Goal: Task Accomplishment & Management: Use online tool/utility

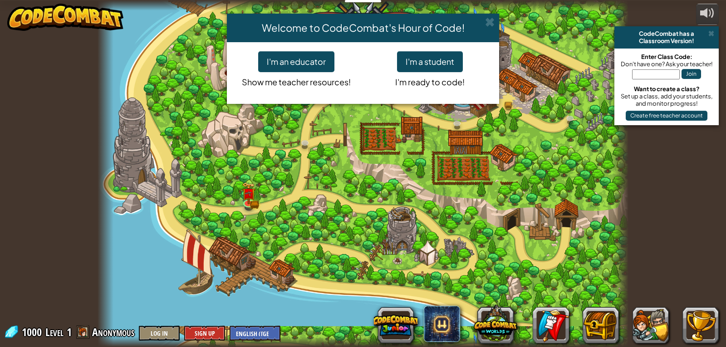
click at [486, 15] on div "Welcome to CodeCombat's Hour of Code!" at bounding box center [363, 28] width 272 height 29
click at [486, 16] on div "Welcome to CodeCombat's Hour of Code!" at bounding box center [363, 28] width 272 height 29
click at [489, 15] on div "Welcome to CodeCombat's Hour of Code!" at bounding box center [363, 28] width 272 height 29
click at [489, 21] on span at bounding box center [490, 22] width 10 height 10
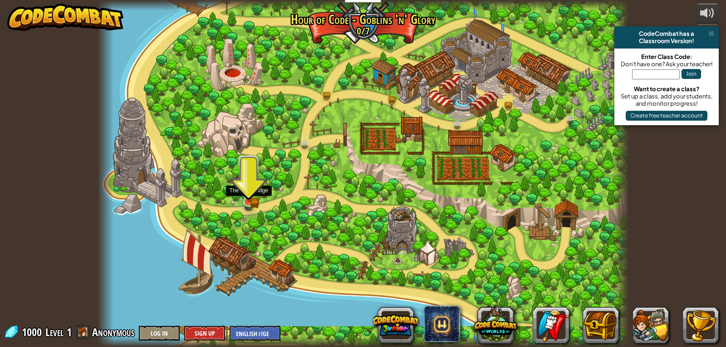
click at [253, 192] on img at bounding box center [249, 188] width 14 height 30
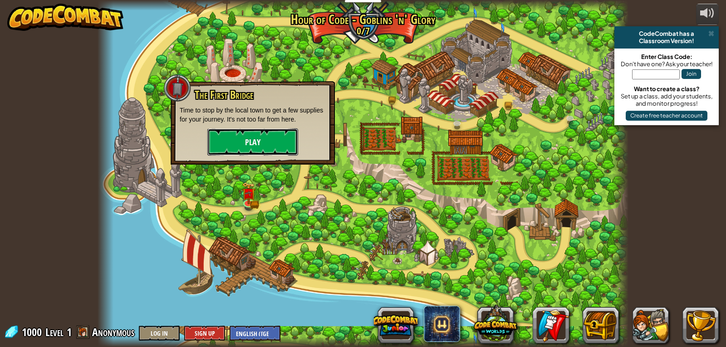
click at [269, 145] on button "Play" at bounding box center [253, 141] width 91 height 27
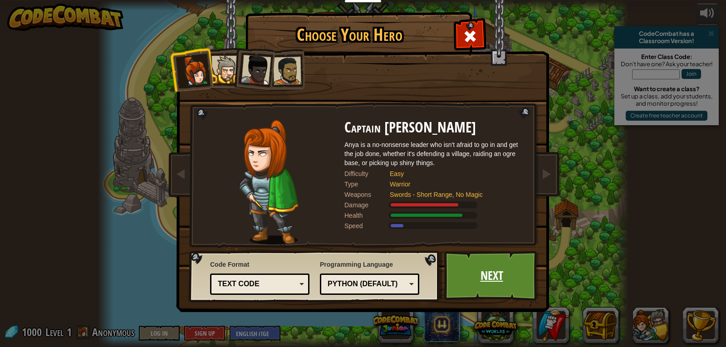
click at [483, 273] on link "Next" at bounding box center [492, 276] width 95 height 50
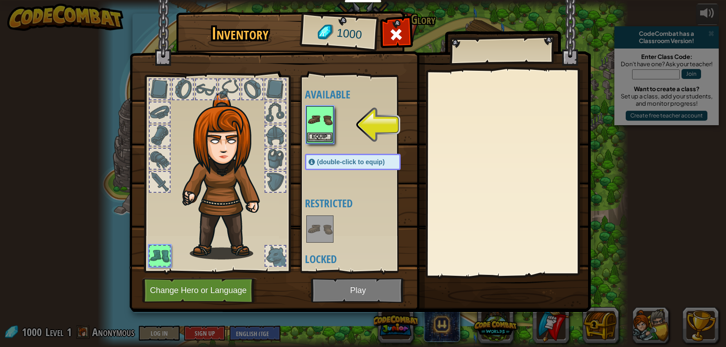
drag, startPoint x: 314, startPoint y: 126, endPoint x: 319, endPoint y: 125, distance: 5.1
click at [315, 126] on img at bounding box center [319, 119] width 25 height 25
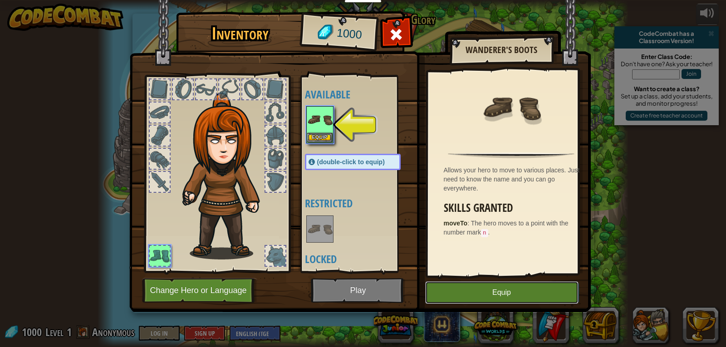
click at [512, 291] on button "Equip" at bounding box center [501, 293] width 153 height 23
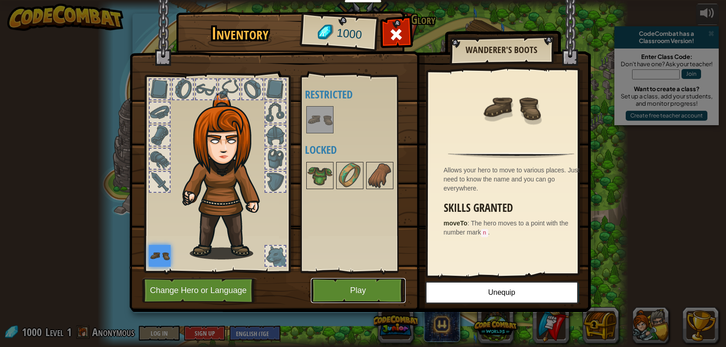
click at [368, 292] on button "Play" at bounding box center [358, 290] width 95 height 25
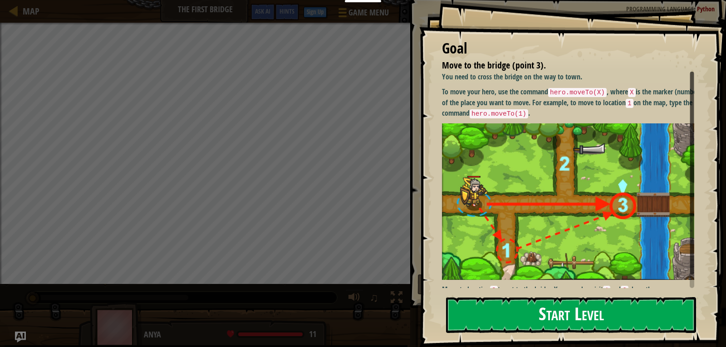
drag, startPoint x: 518, startPoint y: 320, endPoint x: 513, endPoint y: 313, distance: 8.8
click at [514, 314] on button "Start Level" at bounding box center [571, 315] width 250 height 36
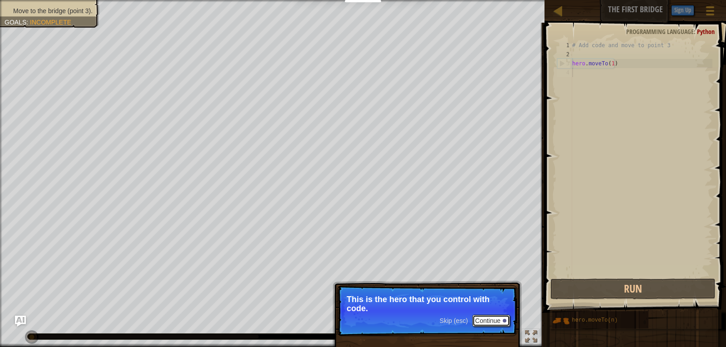
click at [492, 321] on button "Continue" at bounding box center [492, 321] width 38 height 12
drag, startPoint x: 484, startPoint y: 321, endPoint x: 488, endPoint y: 317, distance: 4.8
click at [487, 319] on button "Continue" at bounding box center [492, 322] width 38 height 12
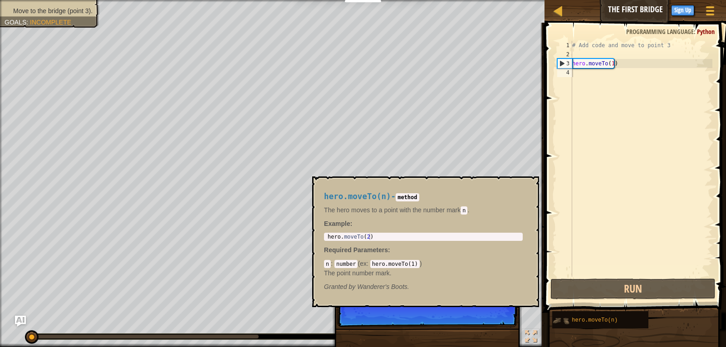
click at [568, 323] on img at bounding box center [561, 320] width 17 height 17
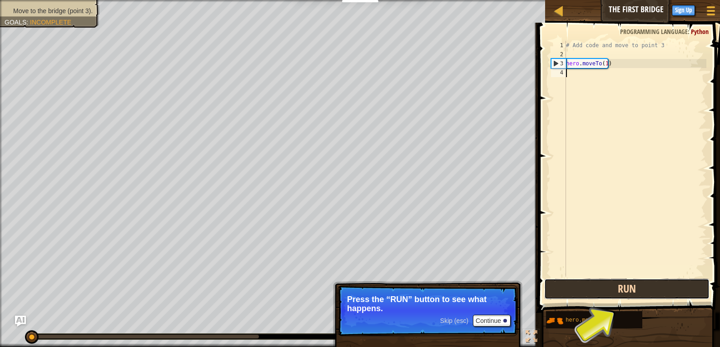
click at [594, 282] on button "Run" at bounding box center [627, 289] width 166 height 21
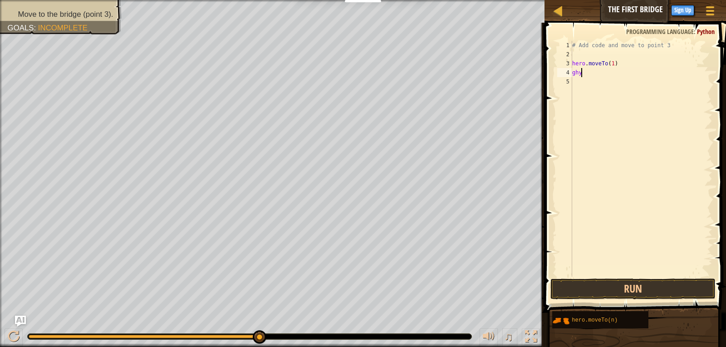
scroll to position [4, 0]
type textarea "ghy"
click at [622, 287] on button "Run" at bounding box center [634, 289] width 166 height 21
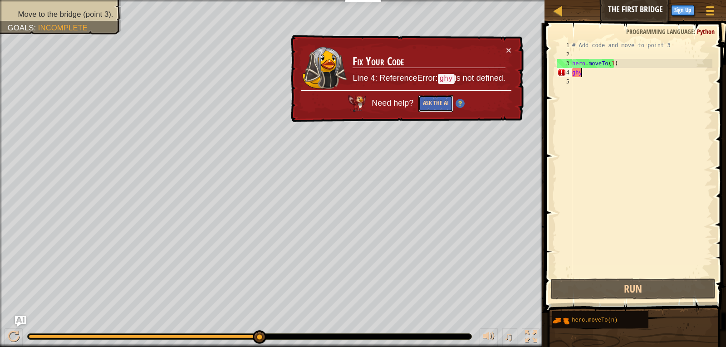
click at [446, 100] on button "Ask the AI" at bounding box center [436, 103] width 35 height 17
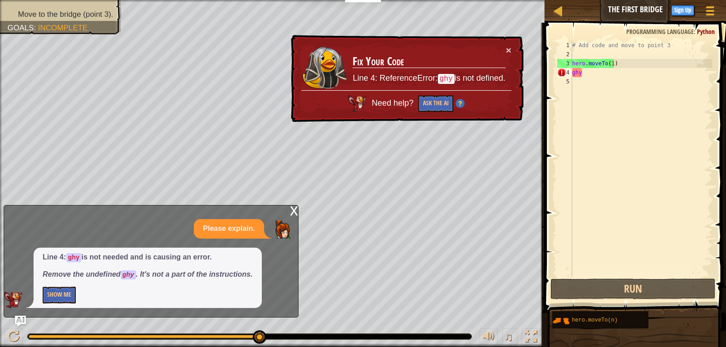
click at [289, 215] on div "x Please explain. Line 4: ghy is not needed and is causing an error. Remove the…" at bounding box center [151, 261] width 295 height 113
click at [283, 217] on div "x Please explain. Line 4: ghy is not needed and is causing an error. Remove the…" at bounding box center [151, 261] width 295 height 113
click at [339, 176] on div "Map The First Bridge Game Menu Done Sign Up Hints Ask AI 1 2 3 4 # Add code and…" at bounding box center [363, 173] width 726 height 347
click at [501, 49] on td "Fix Your Code Line 4: ReferenceError: ghy is not defined." at bounding box center [428, 67] width 153 height 45
click at [504, 56] on h3 "Fix Your Code" at bounding box center [429, 61] width 153 height 13
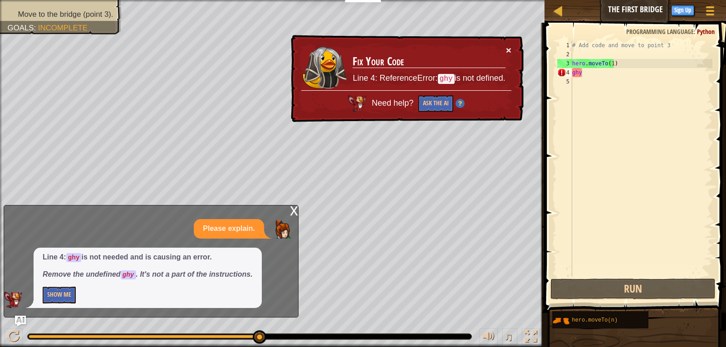
click at [507, 54] on button "×" at bounding box center [508, 50] width 5 height 10
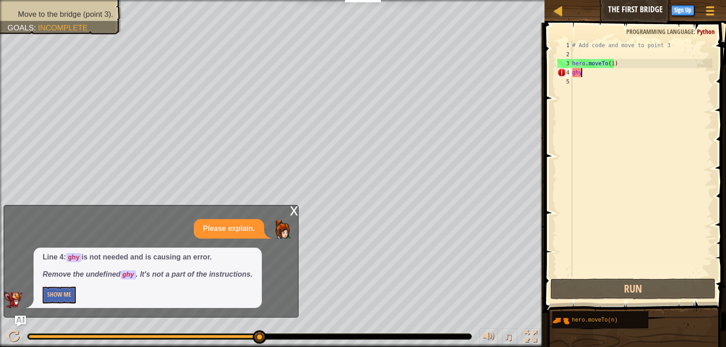
click at [568, 83] on div "5" at bounding box center [565, 81] width 15 height 9
click at [579, 74] on div "# Add code and move to point 3 hero . moveTo ( 1 ) ghy" at bounding box center [642, 168] width 142 height 254
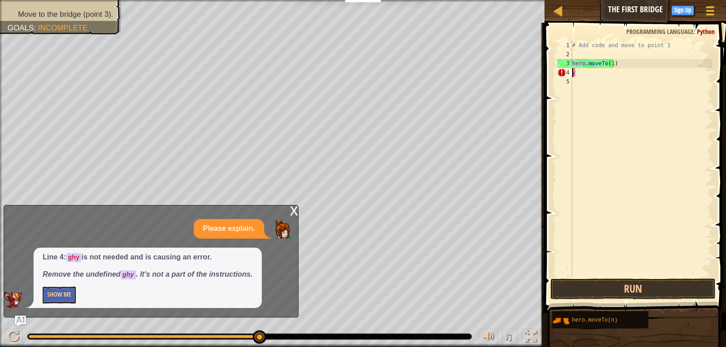
type textarea "hero.moveTo(1y"
drag, startPoint x: 609, startPoint y: 288, endPoint x: 604, endPoint y: 290, distance: 5.3
click at [605, 290] on button "Run" at bounding box center [634, 289] width 166 height 21
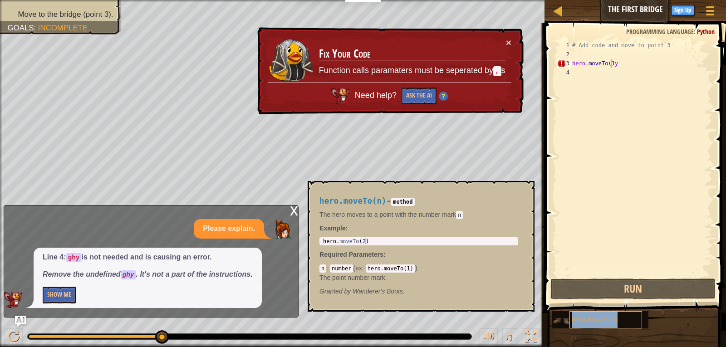
click at [578, 325] on div "hero.moveTo(n)" at bounding box center [606, 319] width 73 height 17
click at [526, 187] on button "×" at bounding box center [524, 191] width 7 height 13
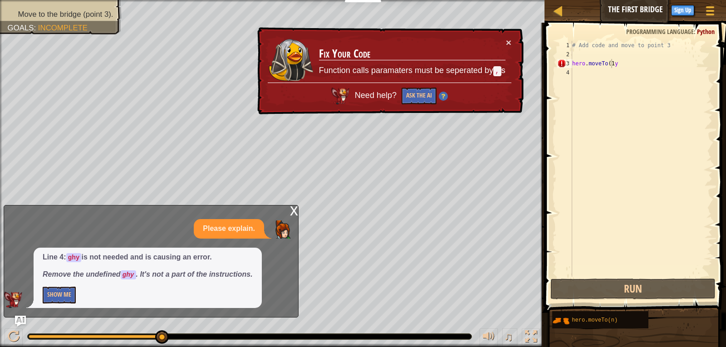
click at [296, 208] on div "x" at bounding box center [294, 210] width 8 height 9
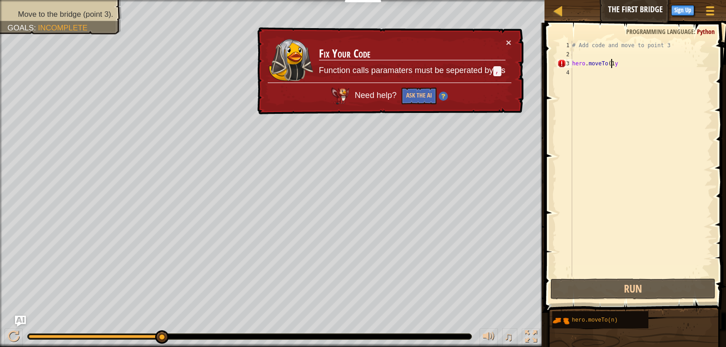
drag, startPoint x: 599, startPoint y: 86, endPoint x: 594, endPoint y: 88, distance: 5.3
click at [595, 87] on div "# Add code and move to point 3 hero . moveTo ( 1 y" at bounding box center [642, 168] width 142 height 254
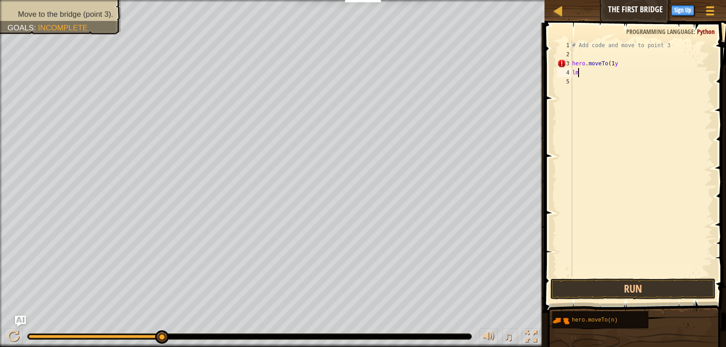
scroll to position [4, 0]
type textarea "lmnb"
click at [606, 283] on button "Run" at bounding box center [634, 289] width 166 height 21
